Goal: Transaction & Acquisition: Purchase product/service

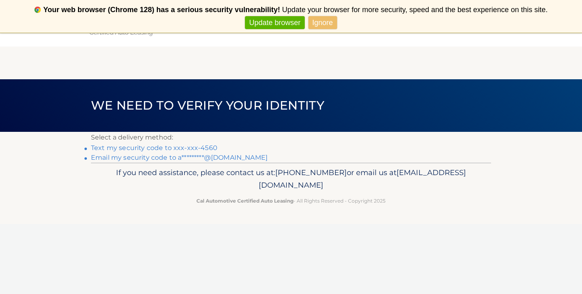
click at [111, 148] on link "Text my security code to xxx-xxx-4560" at bounding box center [154, 148] width 127 height 8
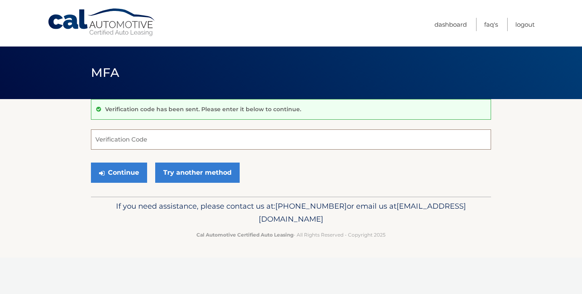
click at [130, 141] on input "Verification Code" at bounding box center [291, 139] width 400 height 20
type input "172242"
click at [121, 173] on button "Continue" at bounding box center [119, 173] width 56 height 20
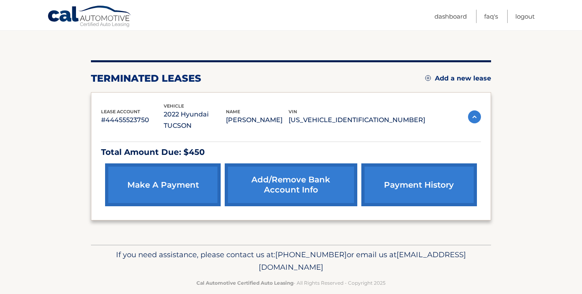
scroll to position [76, 0]
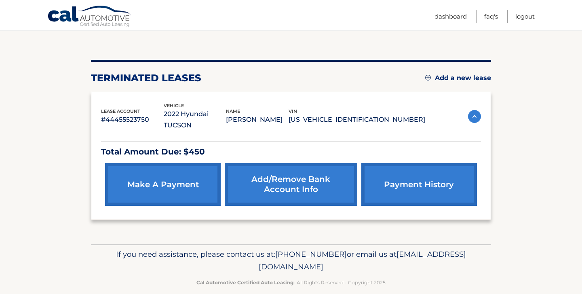
click at [425, 171] on link "payment history" at bounding box center [419, 184] width 116 height 43
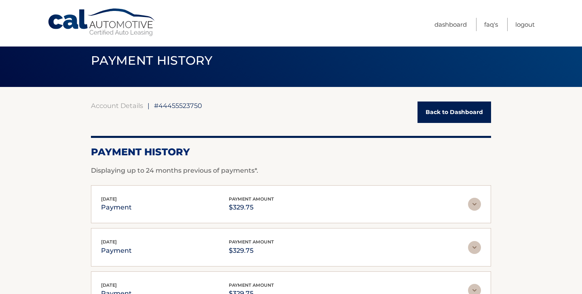
scroll to position [16, 0]
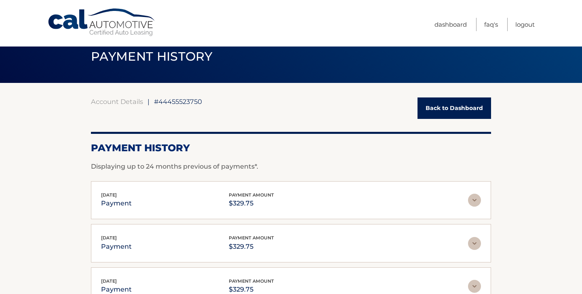
click at [460, 110] on link "Back to Dashboard" at bounding box center [455, 107] width 74 height 21
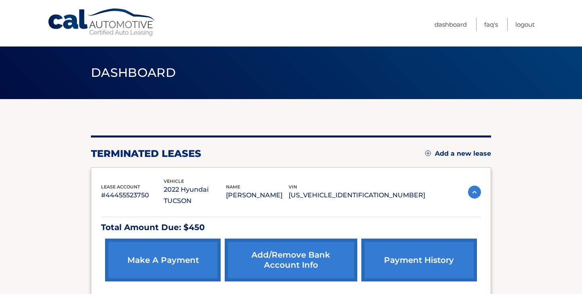
click at [168, 239] on link "make a payment" at bounding box center [163, 259] width 116 height 43
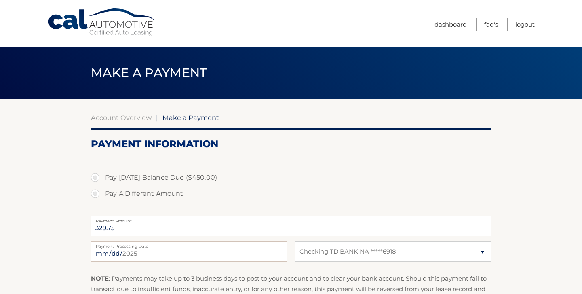
select select "YWNkNmZmNGEtODM5Yy00MzU1LThlODYtNDhmMmE4OTYyZDZm"
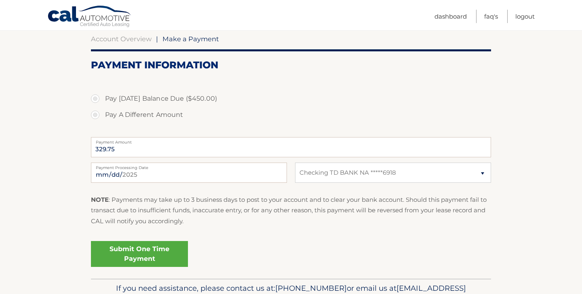
scroll to position [81, 0]
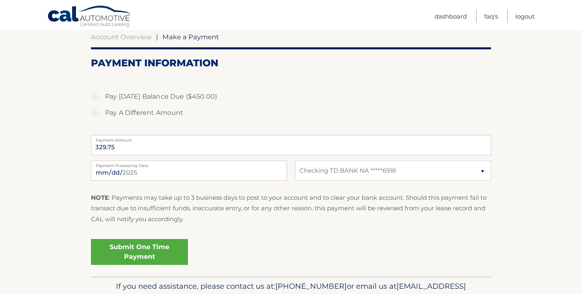
click at [95, 96] on label "Pay [DATE] Balance Due ($450.00)" at bounding box center [291, 97] width 400 height 16
click at [95, 96] on input "Pay [DATE] Balance Due ($450.00)" at bounding box center [98, 95] width 8 height 13
radio input "true"
type input "450.00"
click at [283, 244] on div "Submit One Time Payment" at bounding box center [291, 250] width 400 height 29
